Goal: Information Seeking & Learning: Learn about a topic

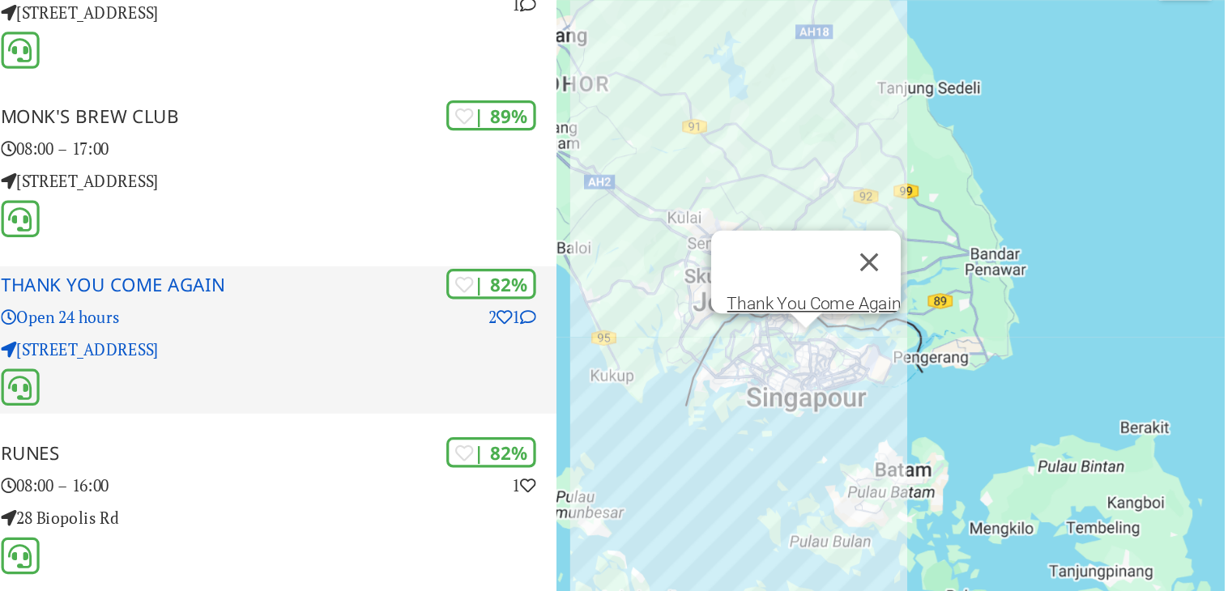
scroll to position [171, 0]
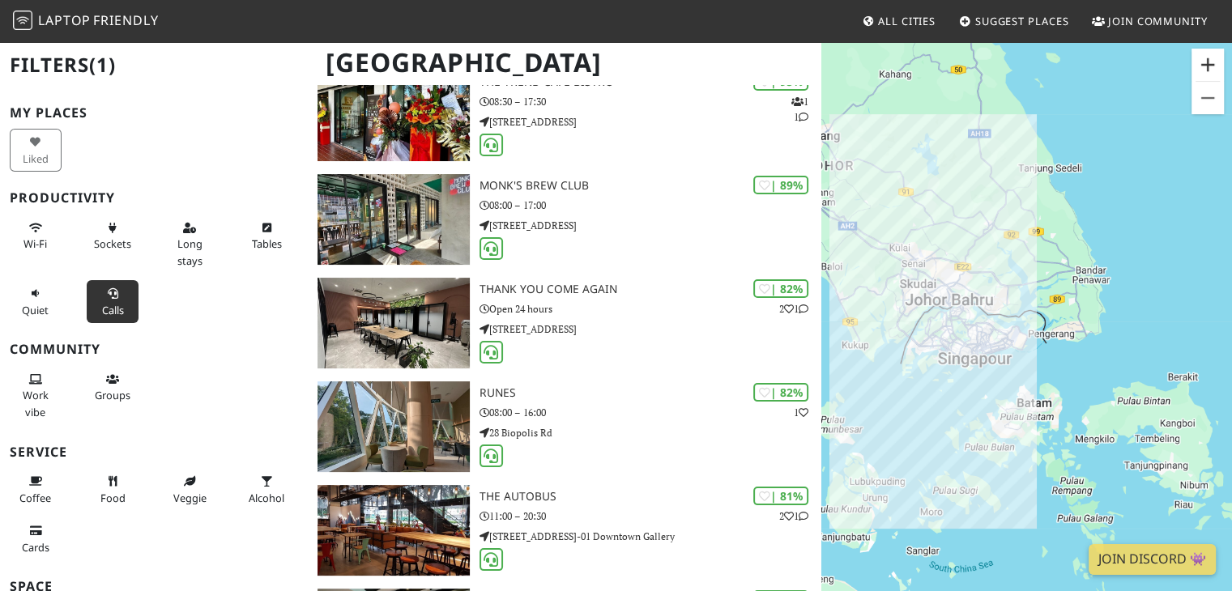
click at [1218, 69] on button "Zoom avant" at bounding box center [1207, 65] width 32 height 32
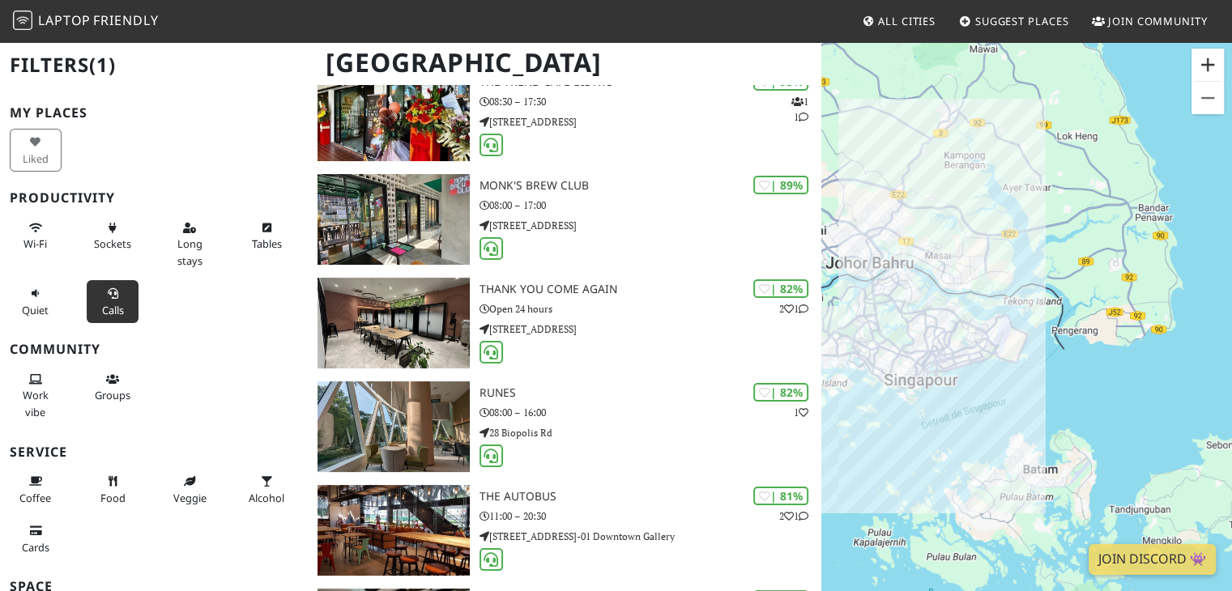
click at [1218, 69] on button "Zoom avant" at bounding box center [1207, 65] width 32 height 32
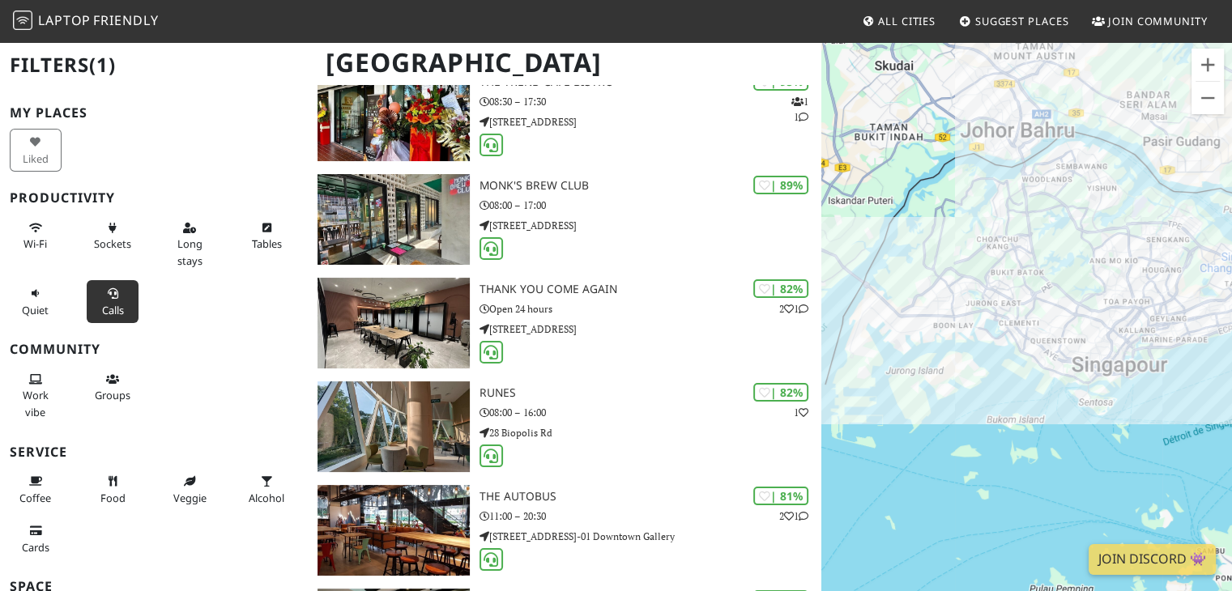
drag, startPoint x: 888, startPoint y: 244, endPoint x: 1199, endPoint y: 182, distance: 317.0
click at [1199, 182] on div at bounding box center [1026, 335] width 411 height 591
click at [1211, 70] on button "Zoom avant" at bounding box center [1207, 65] width 32 height 32
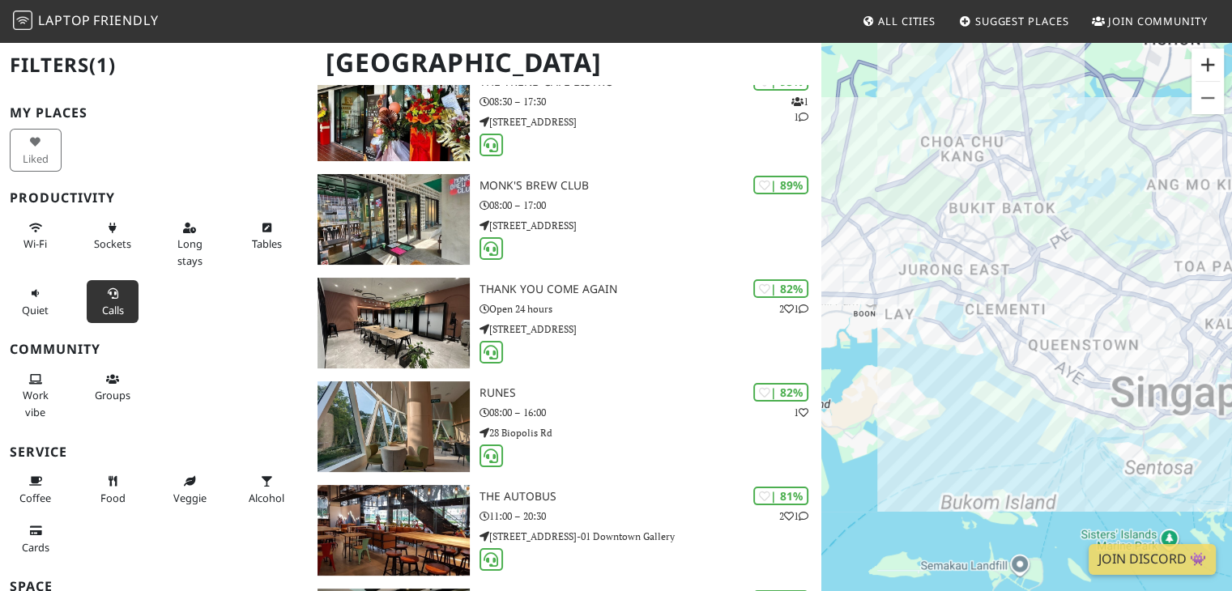
click at [1211, 70] on button "Zoom avant" at bounding box center [1207, 65] width 32 height 32
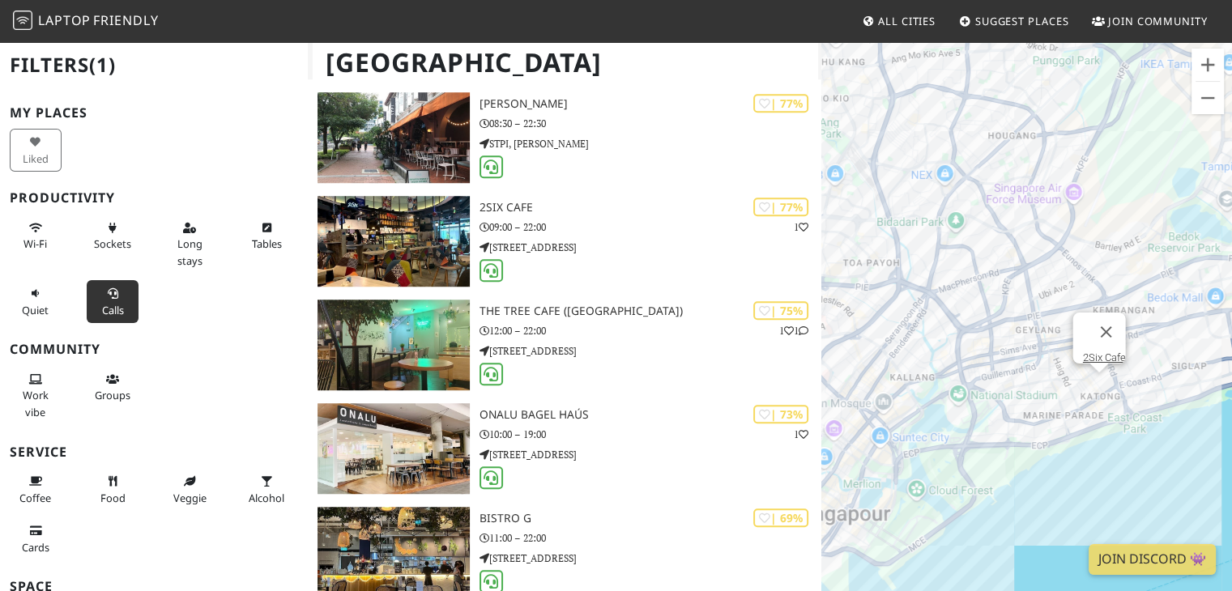
scroll to position [1189, 0]
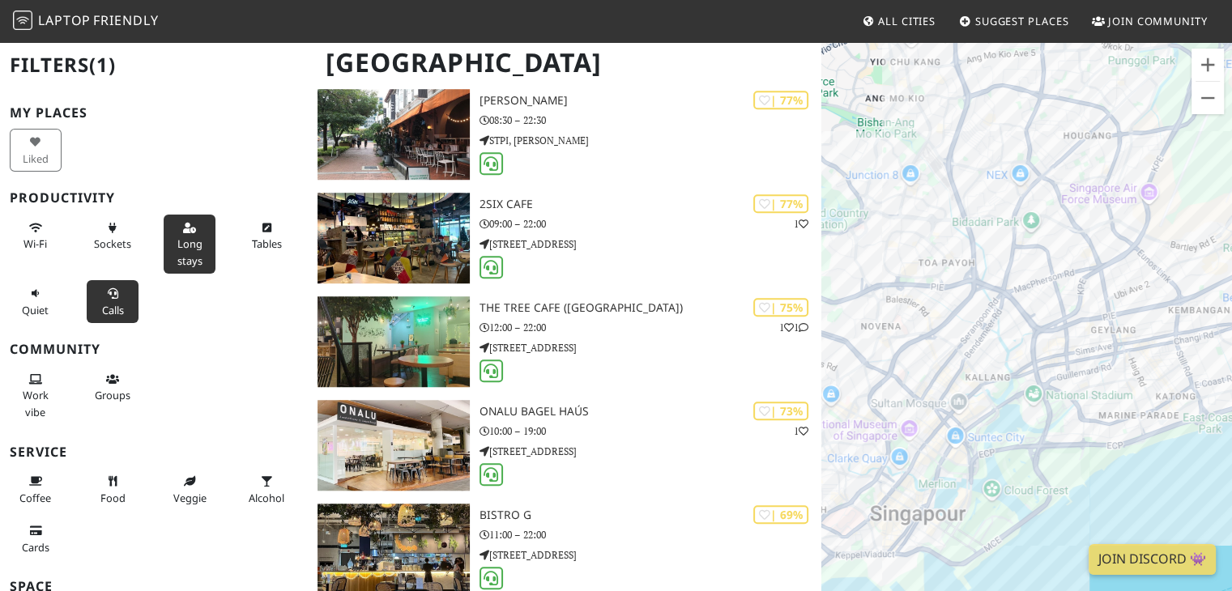
click at [191, 250] on span "Long stays" at bounding box center [189, 251] width 25 height 31
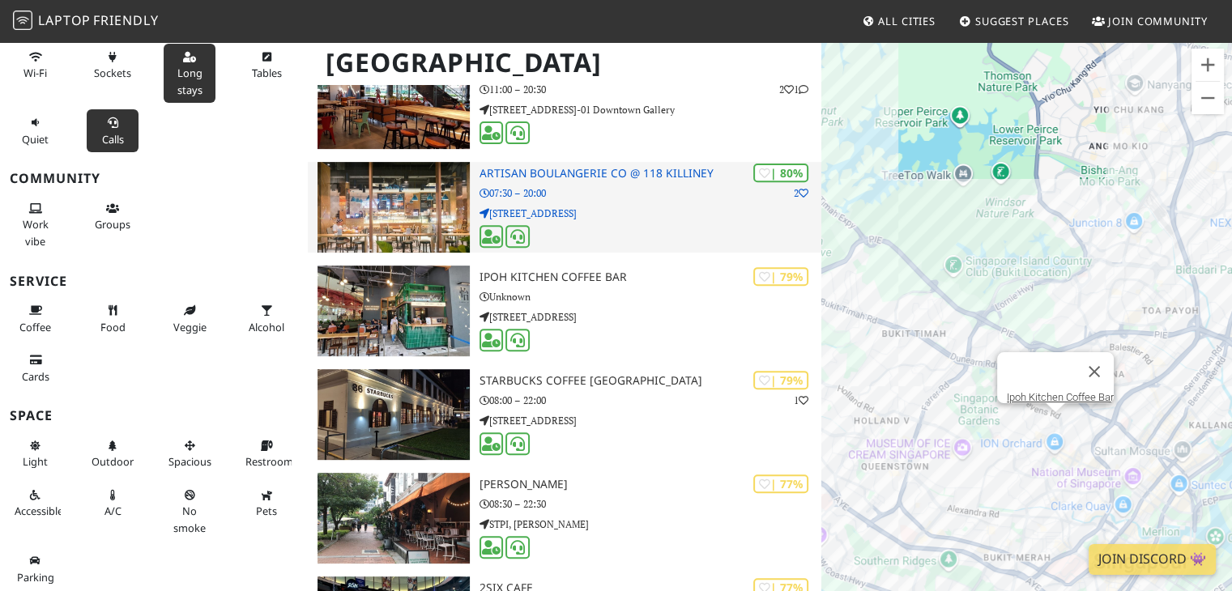
scroll to position [601, 0]
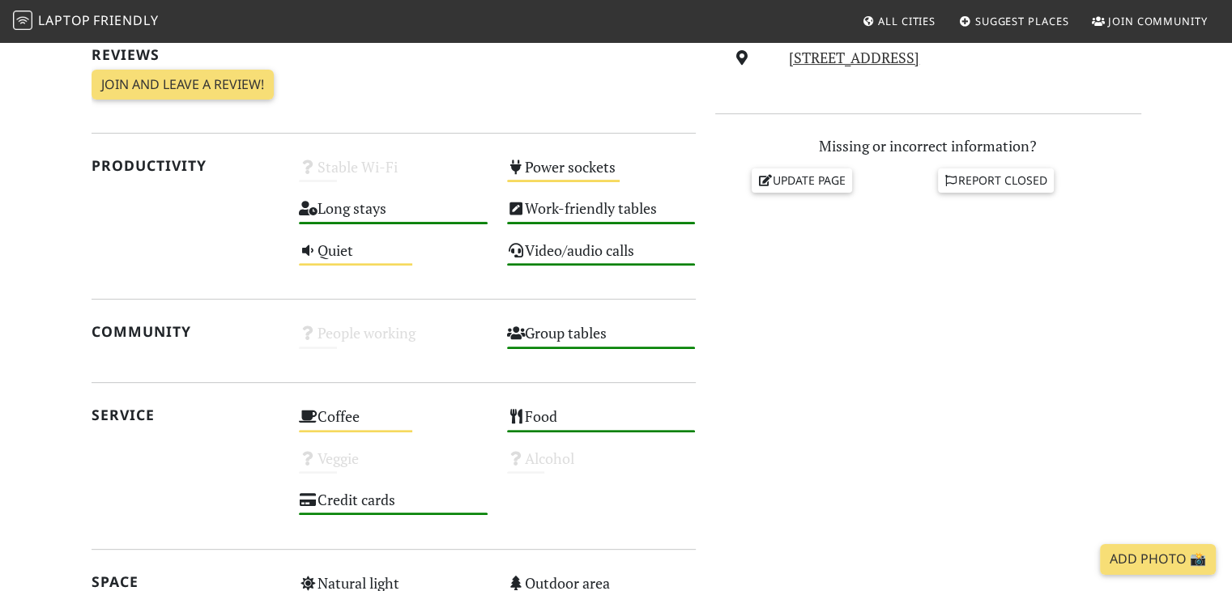
scroll to position [518, 0]
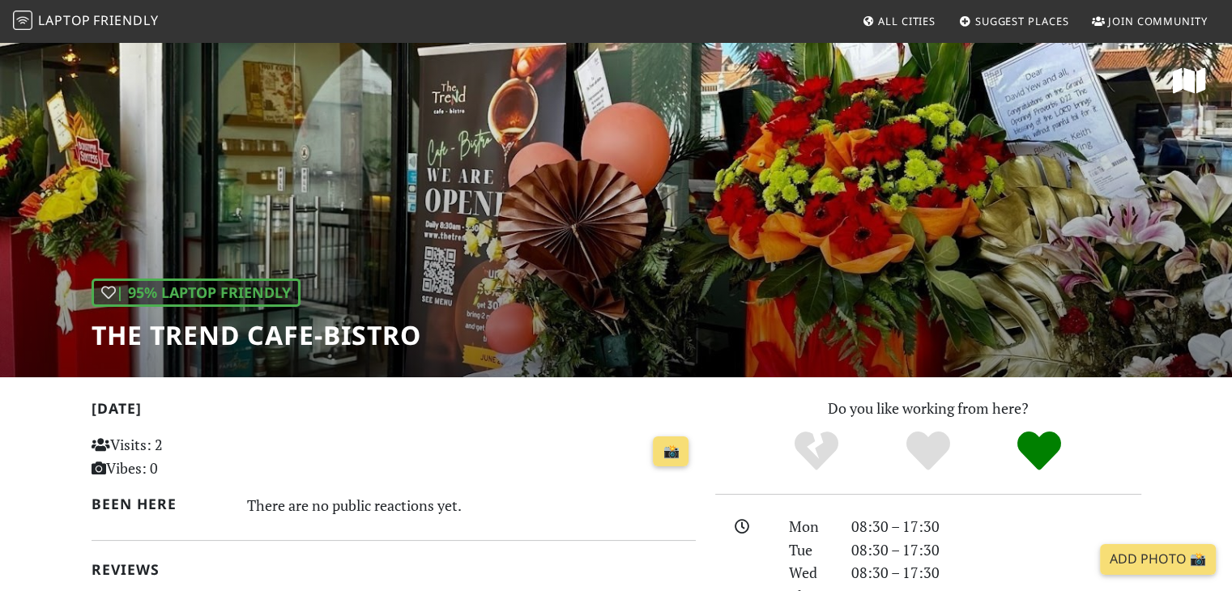
click at [398, 347] on h1 "The Trend cafe-bistro" at bounding box center [256, 335] width 330 height 31
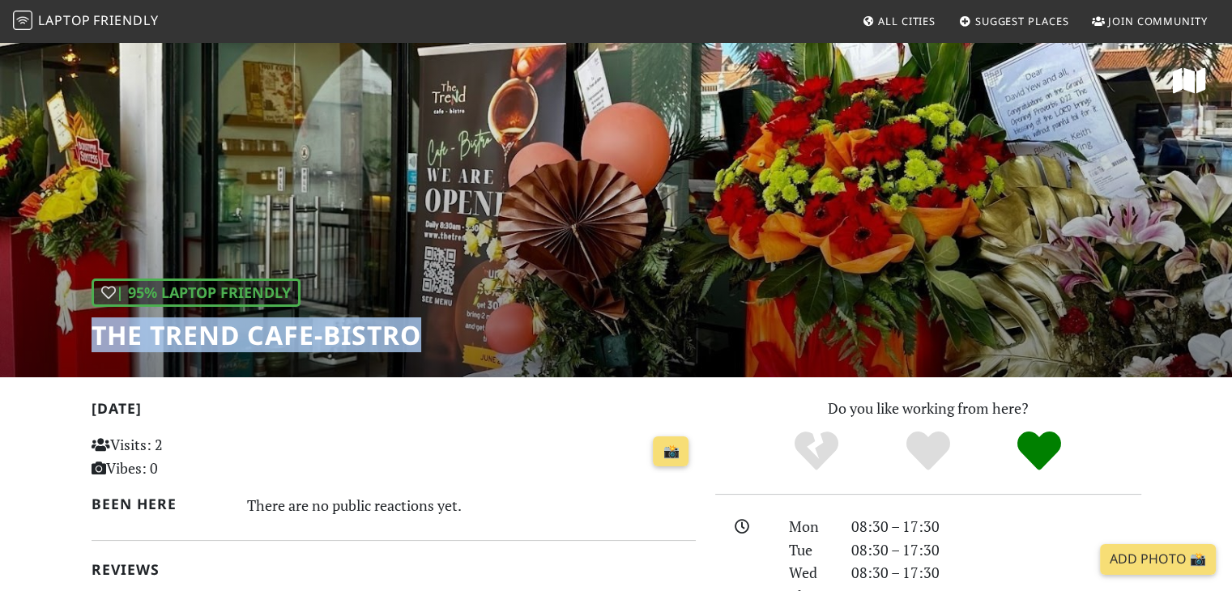
click at [398, 347] on h1 "The Trend cafe-bistro" at bounding box center [256, 335] width 330 height 31
copy div "The Trend cafe-bistro"
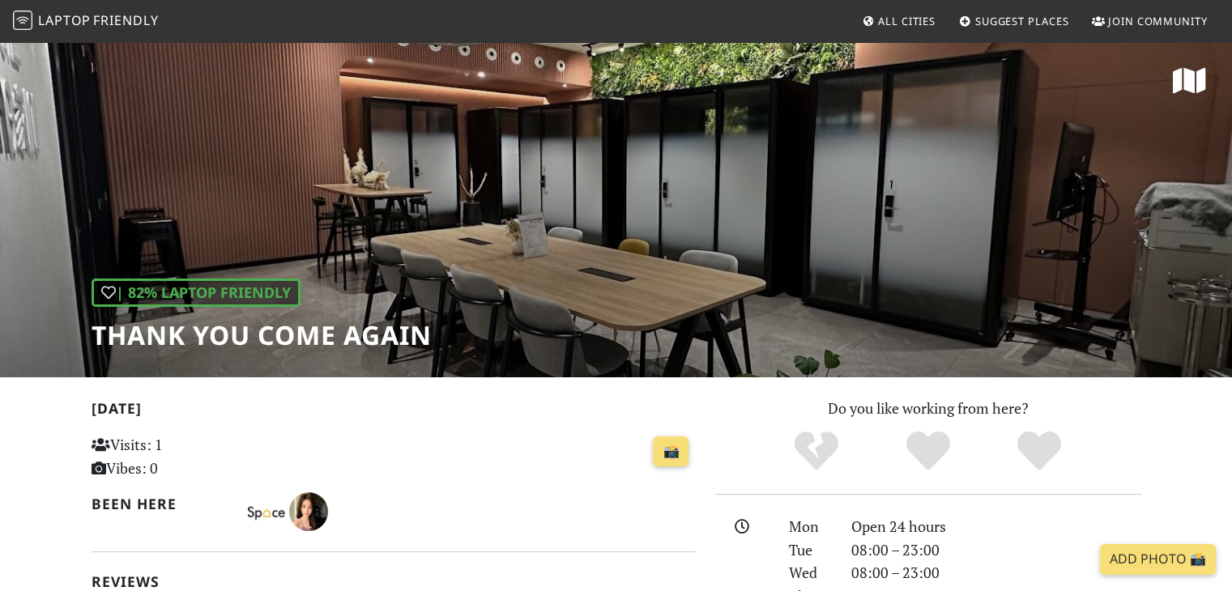
click at [627, 253] on div "| 82% Laptop Friendly Thank You Come Again" at bounding box center [616, 208] width 1232 height 337
click at [400, 338] on h1 "Thank You Come Again" at bounding box center [261, 335] width 340 height 31
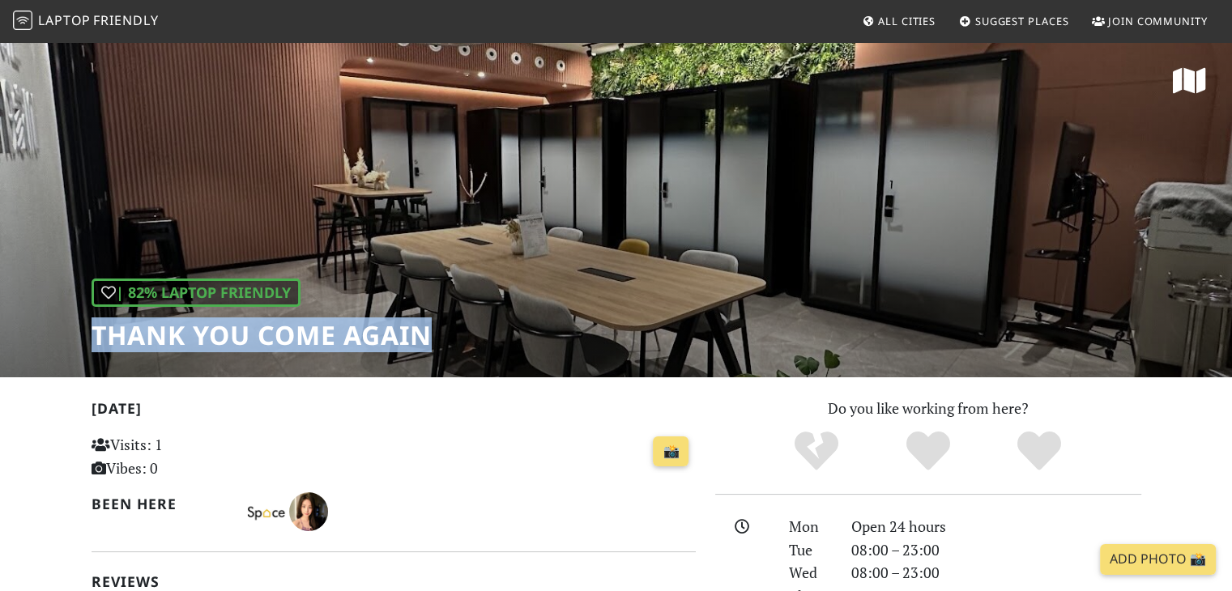
click at [400, 338] on h1 "Thank You Come Again" at bounding box center [261, 335] width 340 height 31
copy div "Thank You Come Again"
